Goal: Task Accomplishment & Management: Manage account settings

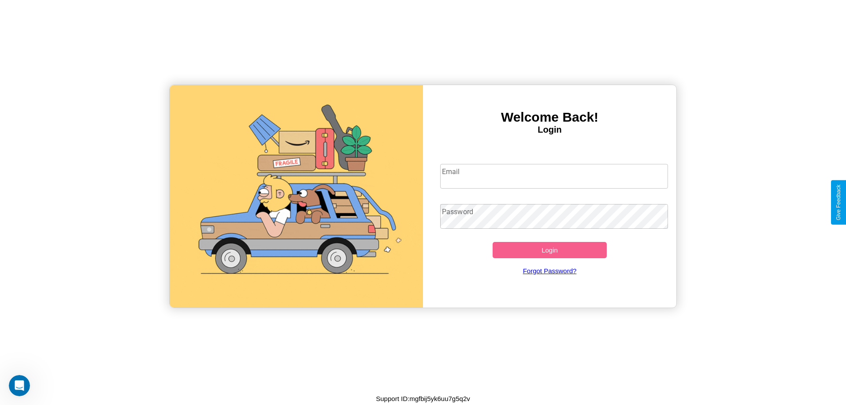
click at [554, 176] on input "Email" at bounding box center [554, 176] width 228 height 25
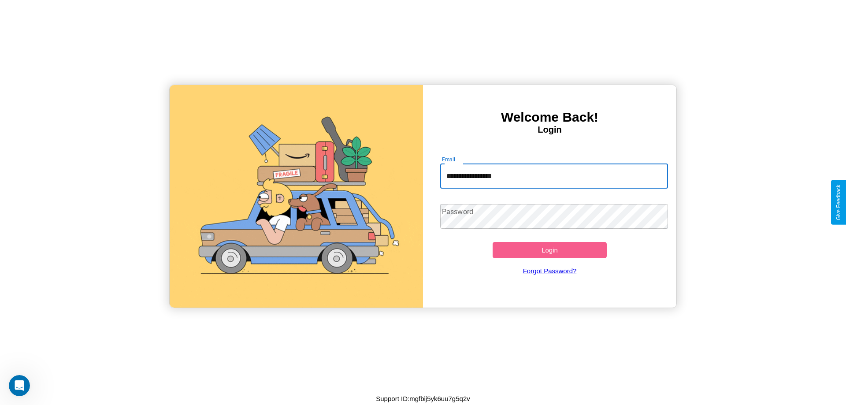
type input "**********"
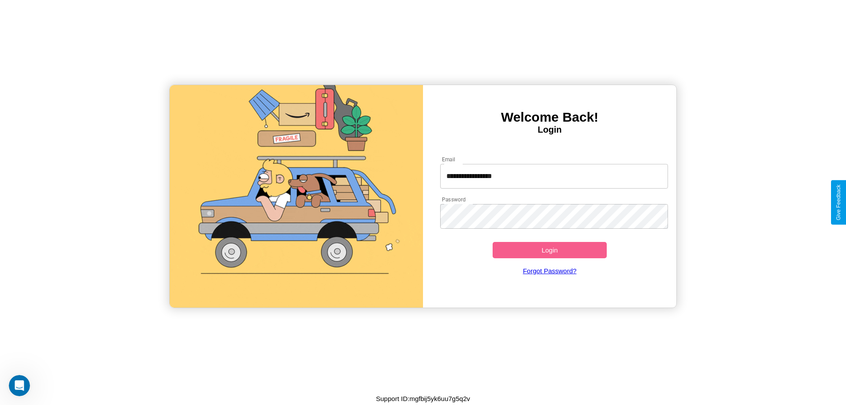
click at [550, 250] on button "Login" at bounding box center [550, 250] width 114 height 16
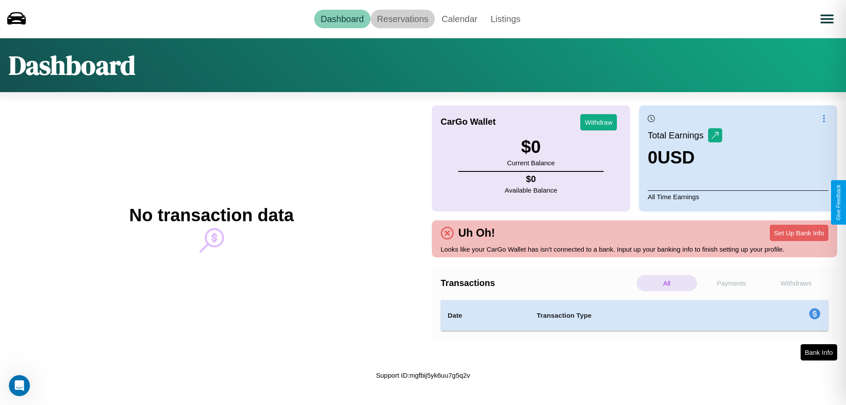
click at [402, 19] on link "Reservations" at bounding box center [403, 19] width 65 height 19
